Goal: Download file/media

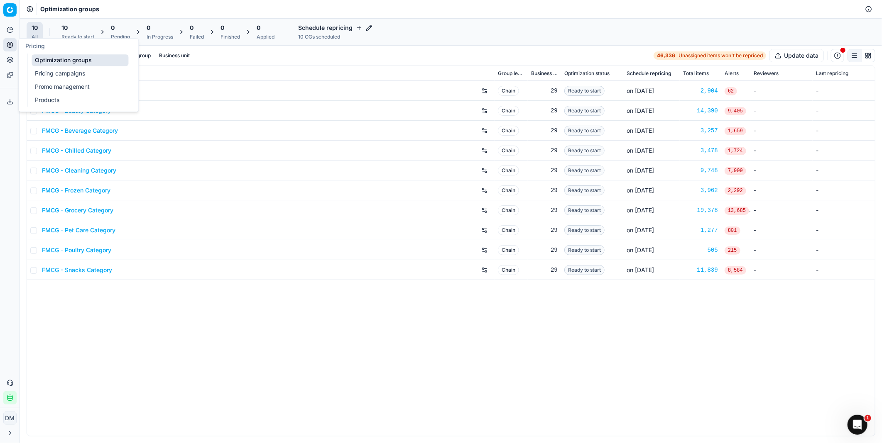
click at [66, 61] on link "Optimization groups" at bounding box center [80, 60] width 97 height 12
click at [10, 59] on icon at bounding box center [10, 59] width 7 height 7
click at [174, 326] on div "FMCG - Baby Category Chain 29 Ready to start on [DATE] 2,904 62 - - FMCG - Beau…" at bounding box center [451, 258] width 848 height 355
click at [102, 132] on link "FMCG - Beverage Category" at bounding box center [80, 131] width 76 height 8
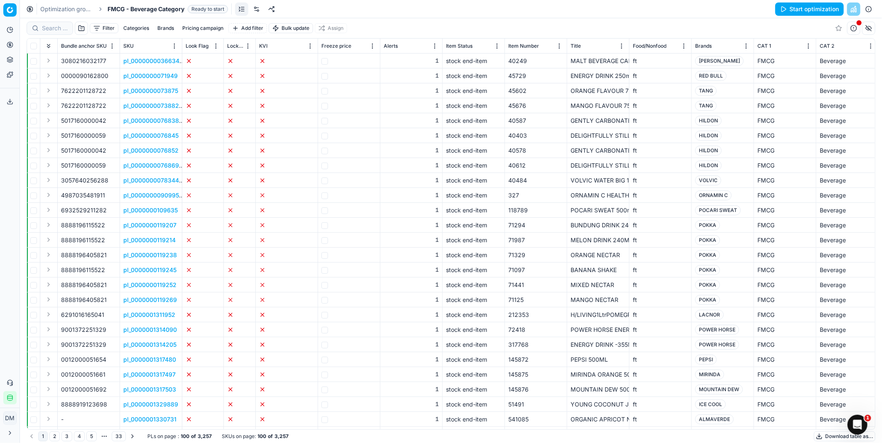
click at [263, 9] on link at bounding box center [256, 8] width 13 height 13
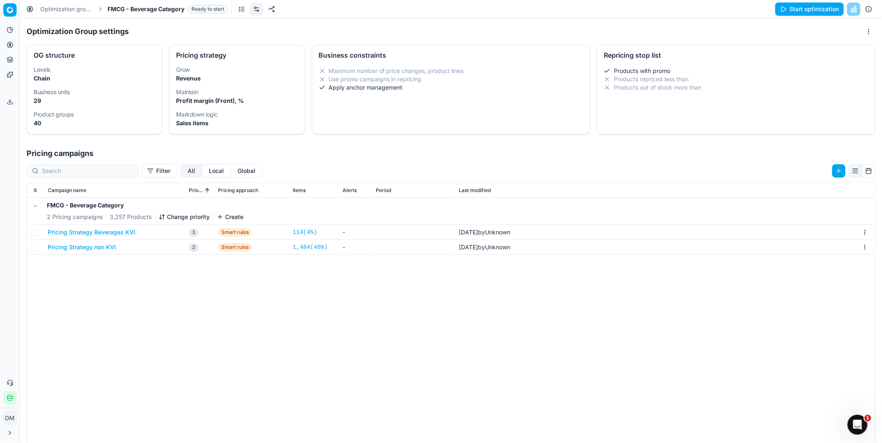
click at [154, 0] on div "Optimization groups FMCG - Beverage Category Ready to start Start optimization" at bounding box center [451, 9] width 862 height 18
click at [153, 5] on span "FMCG - Beverage Category" at bounding box center [146, 9] width 77 height 8
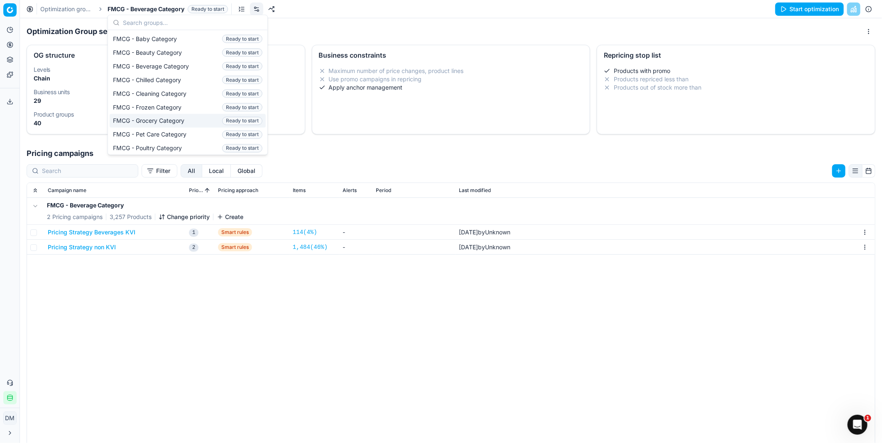
click at [240, 312] on div "FMCG - Beverage Category 2 Pricing campaigns 3,257 Products Change priority Cre…" at bounding box center [451, 370] width 848 height 344
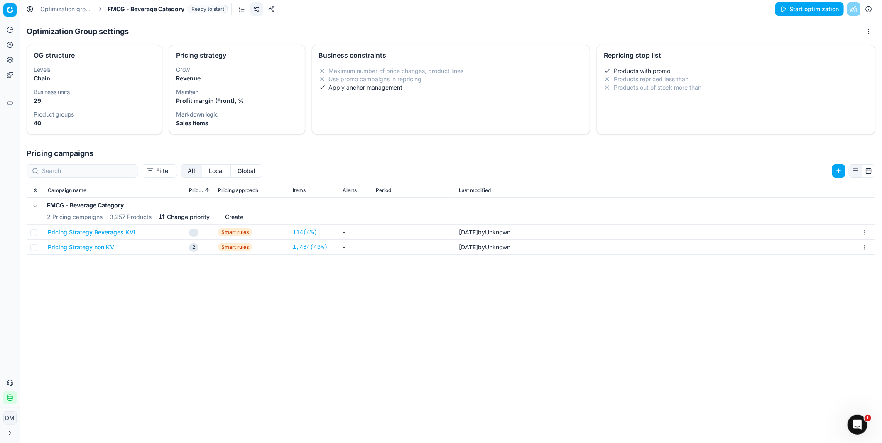
click at [144, 10] on span "FMCG - Beverage Category" at bounding box center [146, 9] width 77 height 8
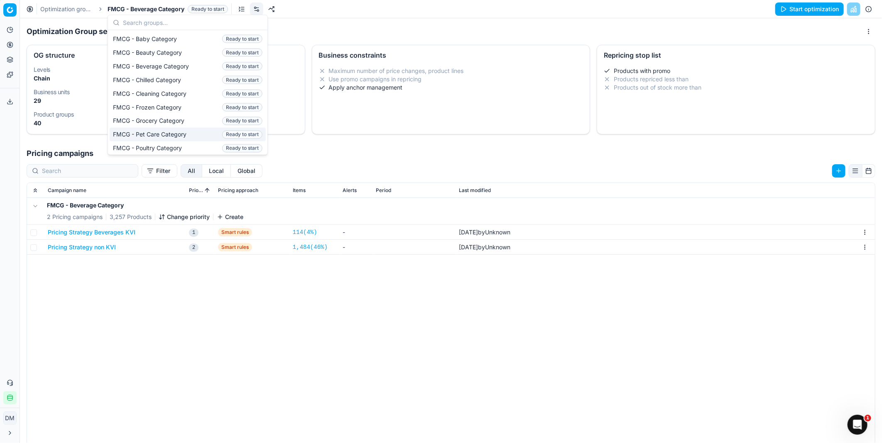
click at [240, 351] on div "FMCG - Beverage Category 2 Pricing campaigns 3,257 Products Change priority Cre…" at bounding box center [451, 370] width 848 height 344
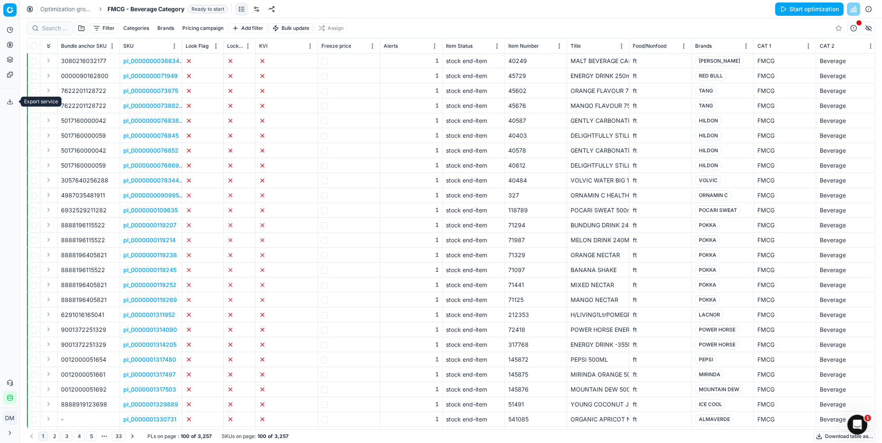
click at [7, 104] on icon at bounding box center [10, 101] width 7 height 7
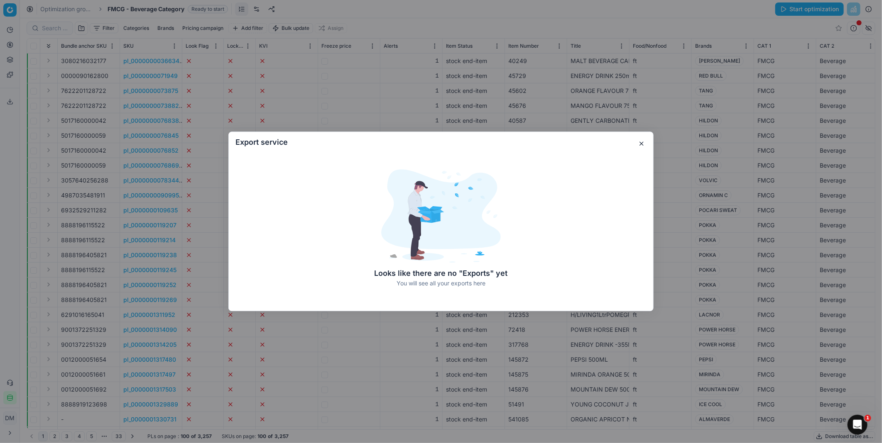
click at [644, 143] on button "button" at bounding box center [642, 144] width 10 height 10
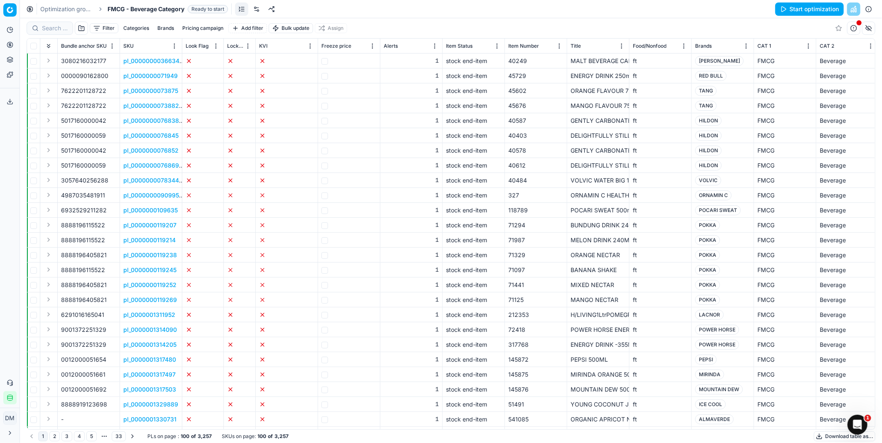
click at [820, 436] on button "Download table as..." at bounding box center [844, 437] width 61 height 10
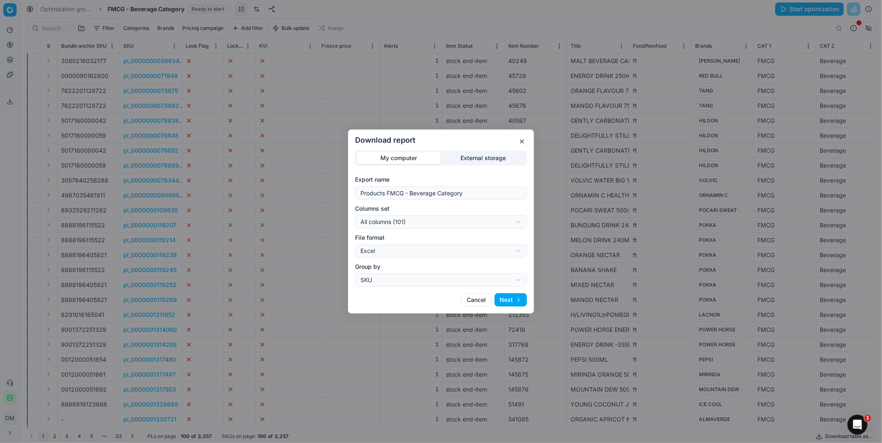
click at [516, 300] on button "Next" at bounding box center [511, 300] width 32 height 13
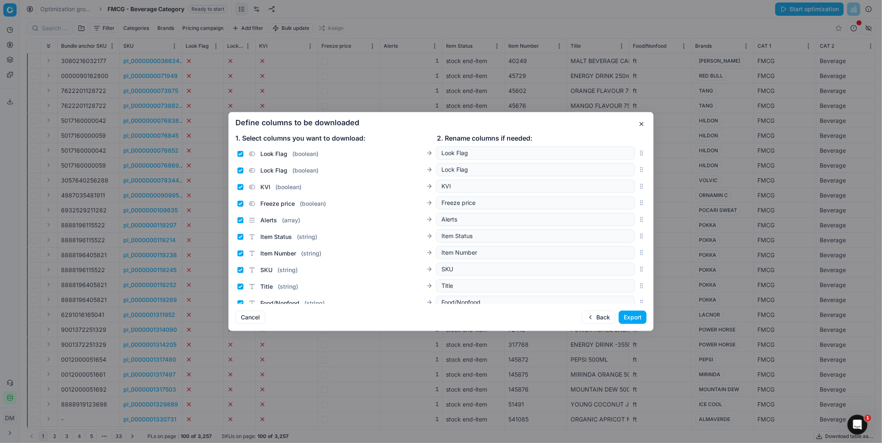
click at [640, 320] on button "Export" at bounding box center [633, 317] width 28 height 13
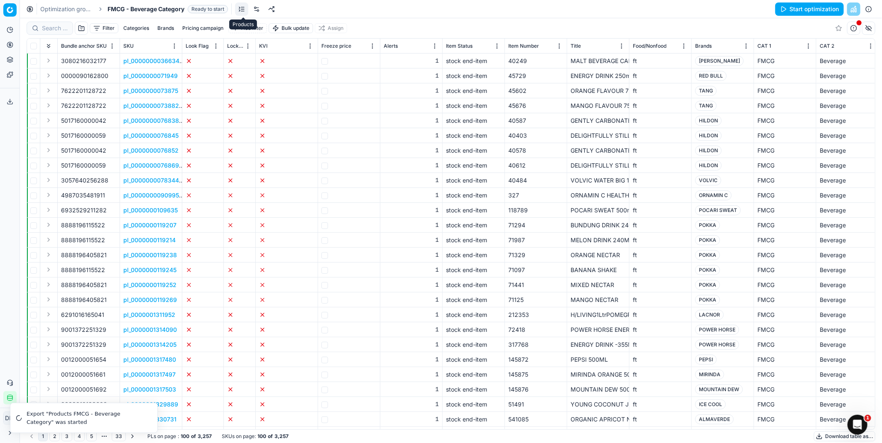
click at [245, 6] on link at bounding box center [241, 8] width 13 height 13
click at [612, 5] on div "Optimization groups FMCG - Beverage Category Ready to start Start optimization" at bounding box center [451, 9] width 862 height 18
click at [10, 421] on html "Pricing platform Analytics Pricing Product portfolio Templates Export service 1…" at bounding box center [441, 221] width 882 height 443
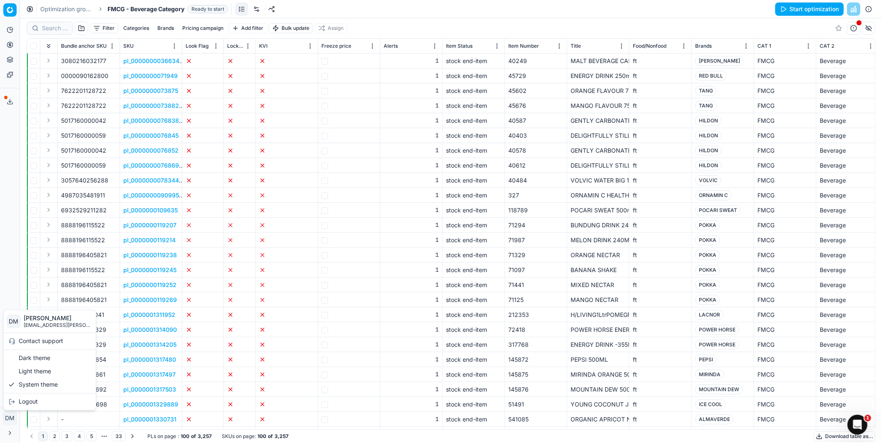
click at [7, 435] on html "Pricing platform Analytics Pricing Product portfolio Templates Export service 1…" at bounding box center [441, 221] width 882 height 443
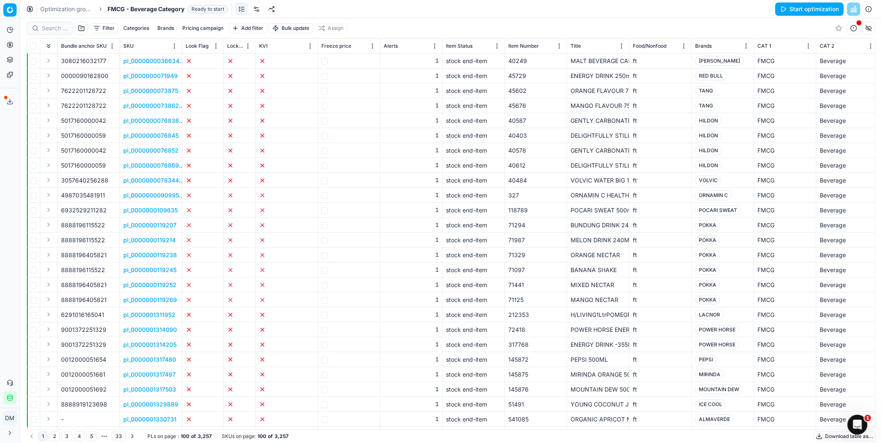
click at [7, 434] on icon at bounding box center [10, 433] width 7 height 7
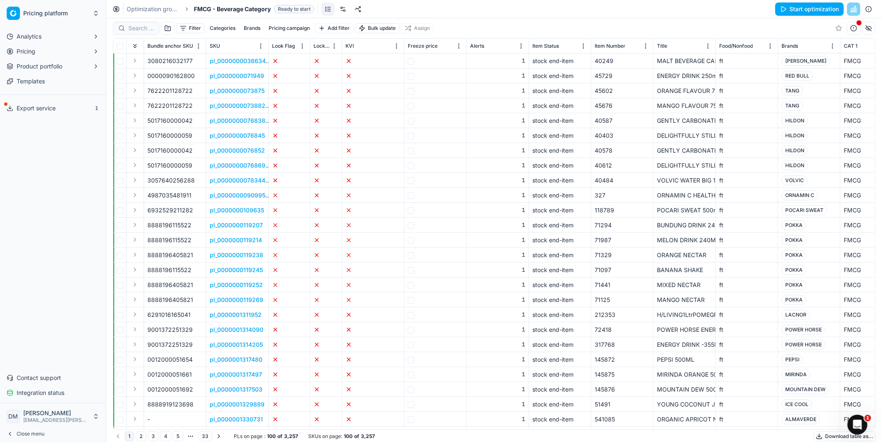
click at [64, 168] on div "Analytics Pricing Product portfolio Templates Export service 1 Contact support …" at bounding box center [53, 215] width 106 height 377
click at [44, 109] on span "Export service" at bounding box center [36, 108] width 39 height 8
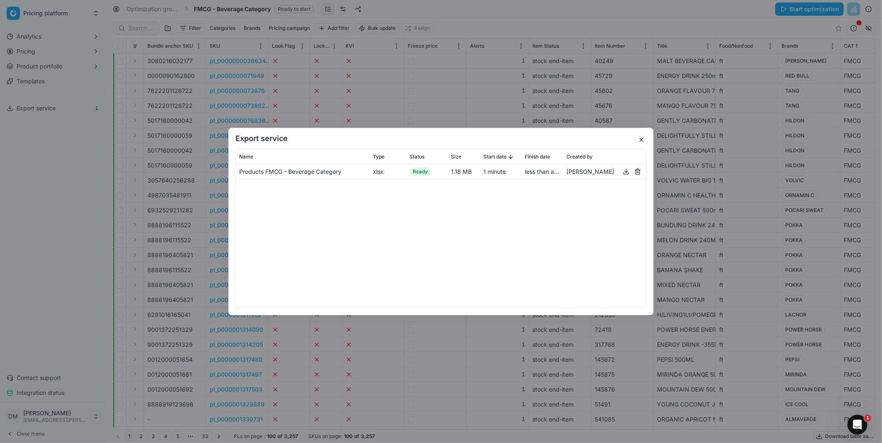
click at [267, 171] on div "Products FMCG - Beverage Category" at bounding box center [302, 172] width 127 height 8
click at [625, 173] on button "button" at bounding box center [626, 172] width 10 height 10
click at [643, 139] on button "button" at bounding box center [642, 140] width 10 height 10
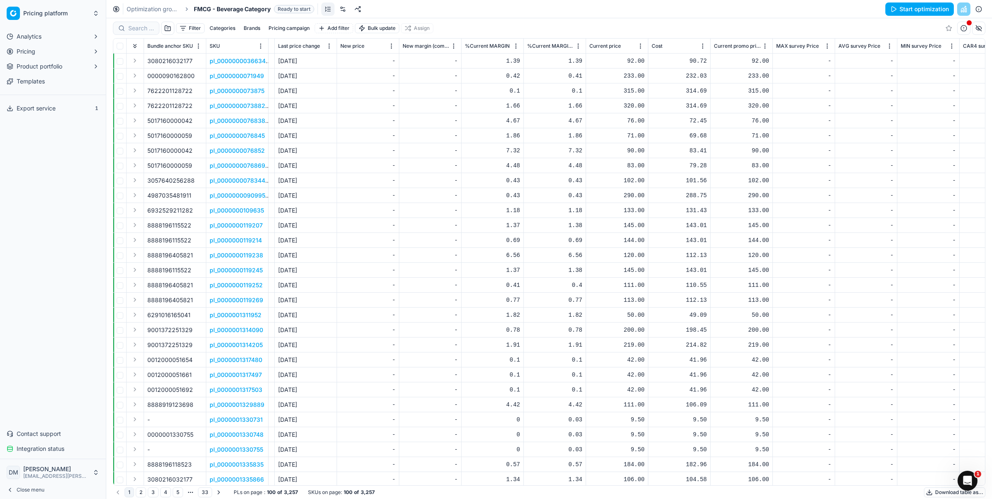
scroll to position [0, 2273]
